Goal: Information Seeking & Learning: Learn about a topic

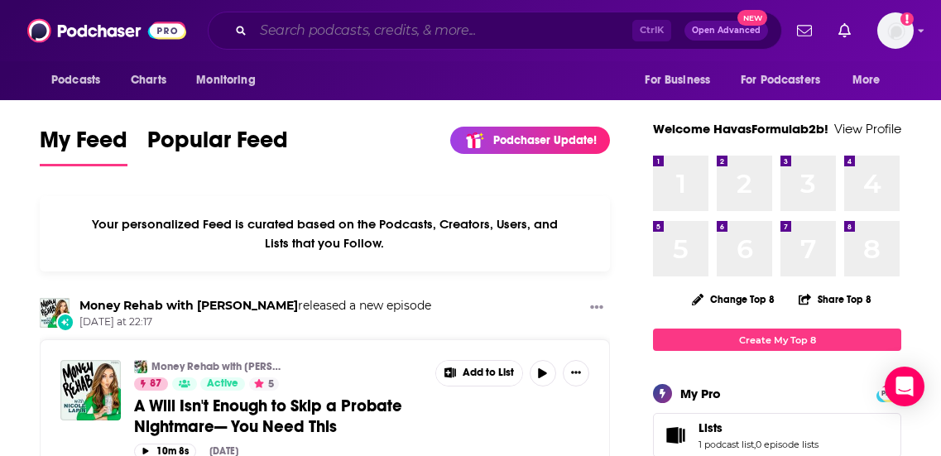
click at [308, 29] on input "Search podcasts, credits, & more..." at bounding box center [442, 30] width 379 height 26
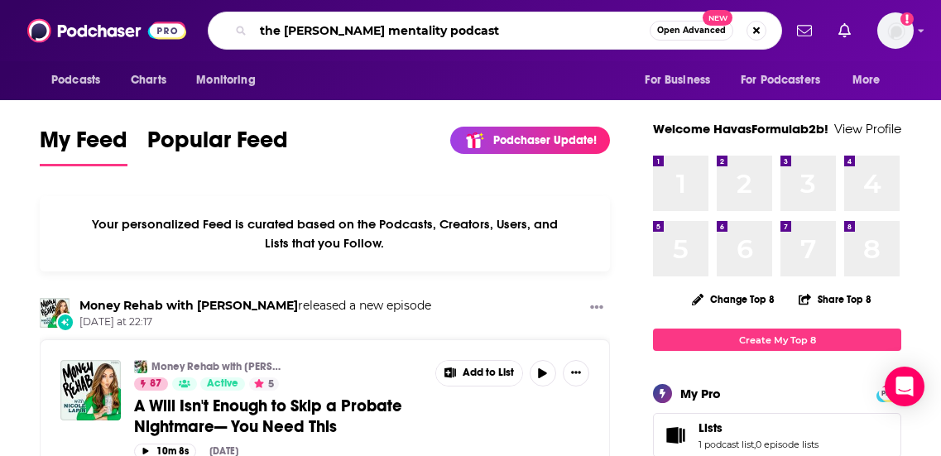
type input "the [PERSON_NAME] mentality podcast"
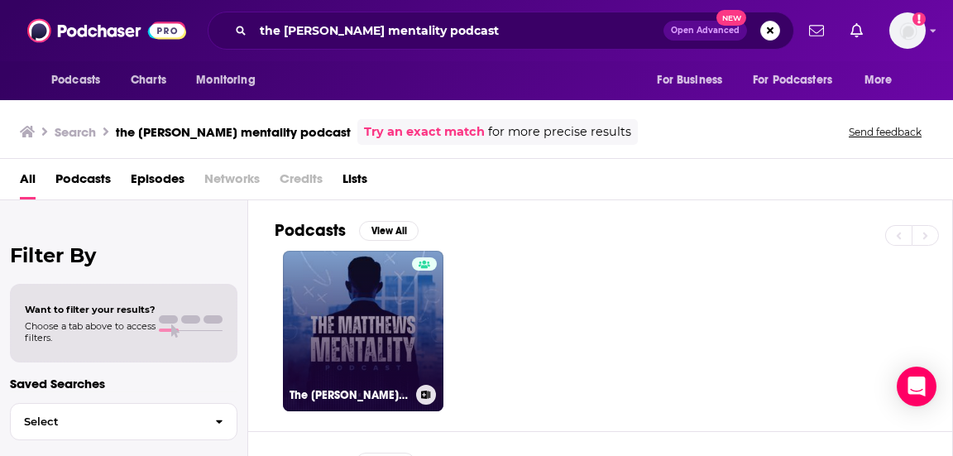
click at [374, 282] on link "The [PERSON_NAME] Mentality Podcast" at bounding box center [363, 331] width 161 height 161
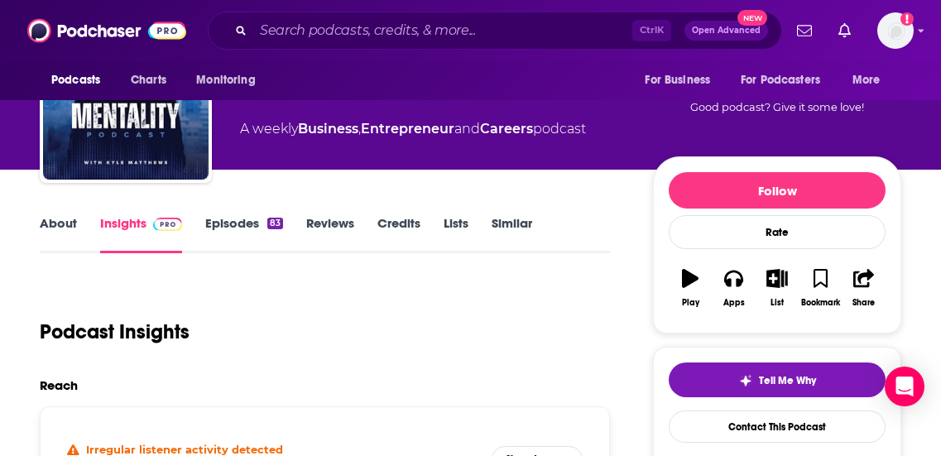
scroll to position [99, 0]
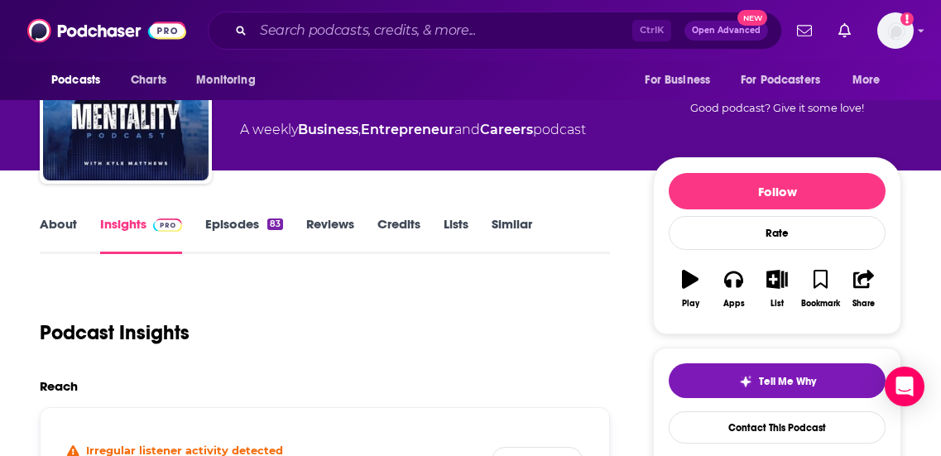
click at [231, 218] on link "Episodes 83" at bounding box center [244, 235] width 78 height 38
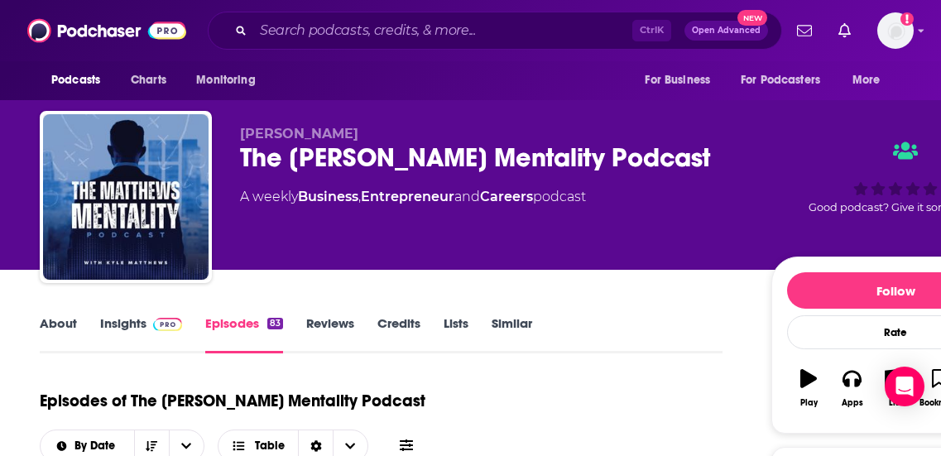
click at [47, 331] on link "About" at bounding box center [58, 334] width 37 height 38
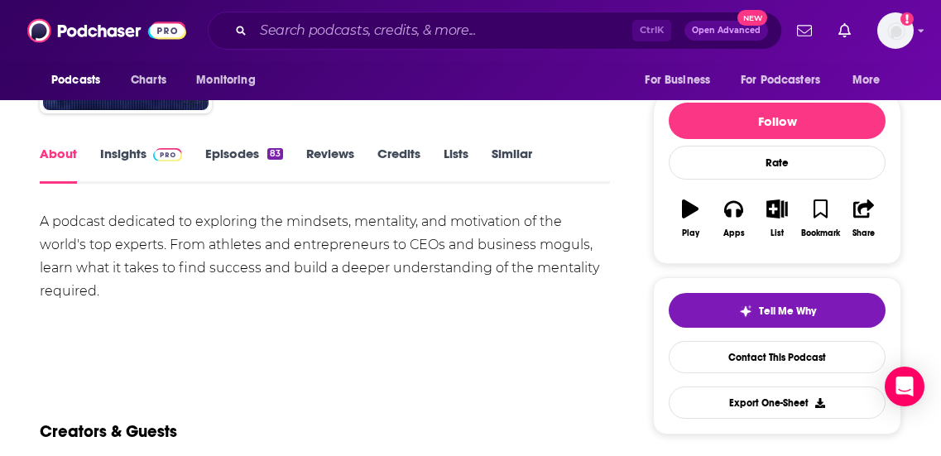
scroll to position [184, 0]
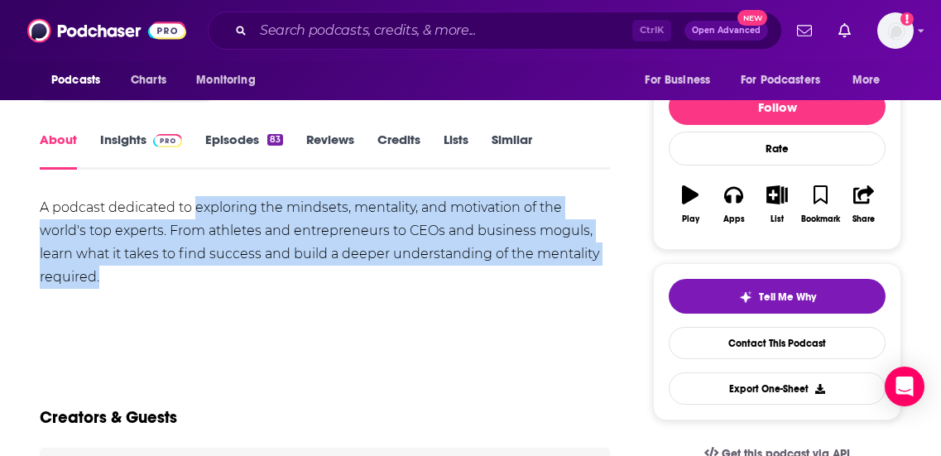
drag, startPoint x: 196, startPoint y: 207, endPoint x: 330, endPoint y: 273, distance: 149.5
click at [330, 273] on div "A podcast dedicated to exploring the mindsets, mentality, and motivation of the…" at bounding box center [325, 242] width 570 height 93
copy div "exploring the mindsets, mentality, and motivation of the world's top experts. F…"
